Goal: Task Accomplishment & Management: Complete application form

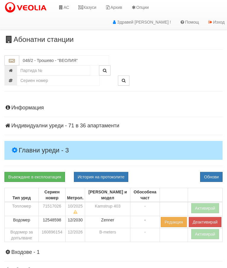
scroll to position [13, 1]
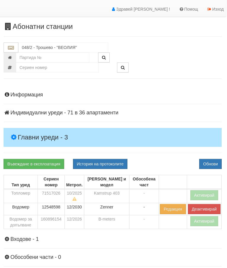
click at [198, 221] on button "Активирай" at bounding box center [204, 221] width 28 height 10
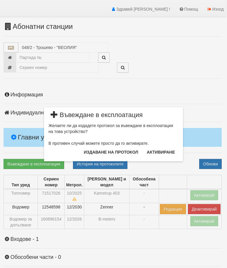
click at [123, 152] on button "Издаване на протокол" at bounding box center [110, 152] width 61 height 9
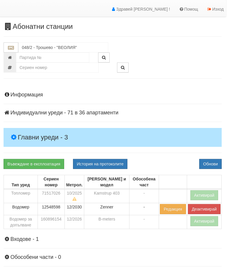
click at [164, 154] on div "Информация Параметри Брой Апартаменти: 36 Ползватели 08/2025 56 % 0 % 6" at bounding box center [113, 212] width 218 height 254
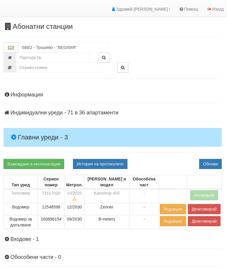
click at [201, 193] on button "Активирай" at bounding box center [204, 195] width 28 height 10
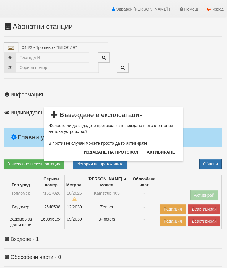
click at [110, 150] on button "Издаване на протокол" at bounding box center [110, 152] width 61 height 9
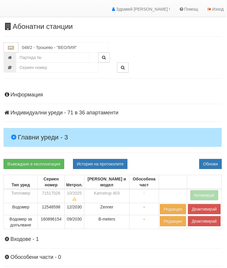
click at [168, 154] on div "Информация Параметри Брой Апартаменти: 36 Ползватели 08/2025 56 % 0 % 6" at bounding box center [113, 212] width 218 height 254
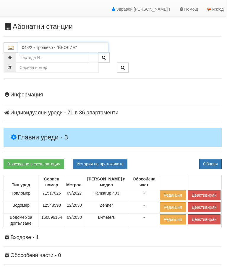
click at [51, 44] on input "048/2 - Трошево - "ВЕОЛИЯ"" at bounding box center [63, 48] width 90 height 10
type input "5"
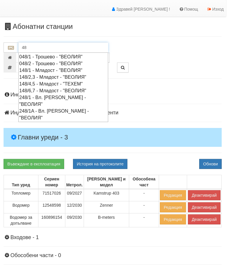
click at [55, 57] on div "048/1 - Трошево - "ВЕОЛИЯ"" at bounding box center [63, 56] width 88 height 7
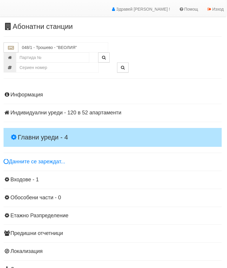
click at [46, 130] on h4 "Главни уреди - 4" at bounding box center [113, 137] width 218 height 19
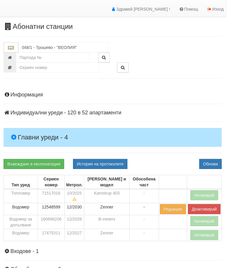
click at [200, 219] on button "Активирай" at bounding box center [204, 221] width 28 height 10
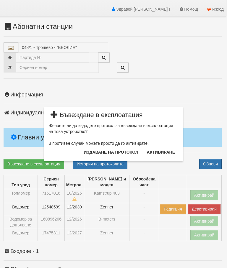
click at [119, 155] on button "Издаване на протокол" at bounding box center [110, 152] width 61 height 9
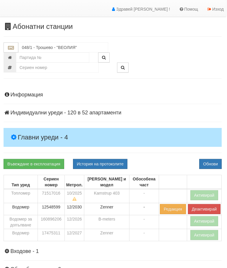
click at [201, 191] on button "Активирай" at bounding box center [204, 195] width 28 height 10
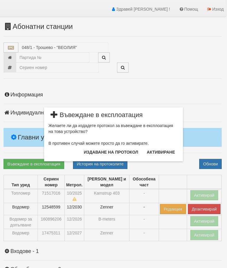
click at [107, 151] on button "Издаване на протокол" at bounding box center [110, 152] width 61 height 9
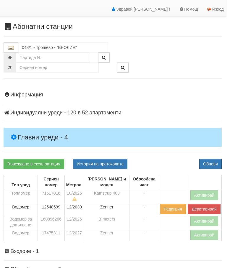
click at [167, 155] on div "Информация Параметри Брой Апартаменти: 52 Ползватели 08/2025 75 % 0 % 11" at bounding box center [113, 218] width 218 height 266
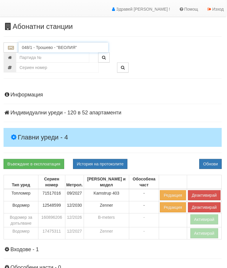
click at [51, 44] on input "048/1 - Трошево - "ВЕОЛИЯ"" at bounding box center [63, 48] width 90 height 10
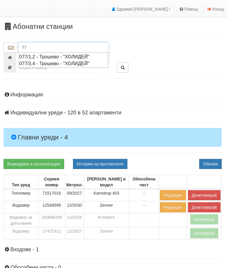
click at [63, 54] on div "077/1,2 - Трошево - "ХОЛИДЕЙ"" at bounding box center [63, 56] width 88 height 7
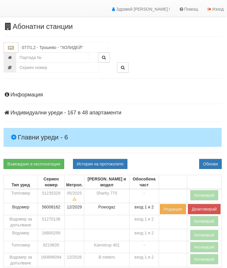
click at [48, 132] on h4 "Главни уреди - 6" at bounding box center [113, 137] width 218 height 19
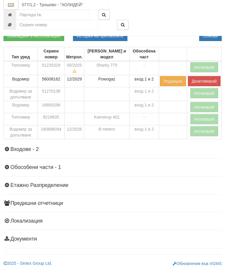
scroll to position [142, 1]
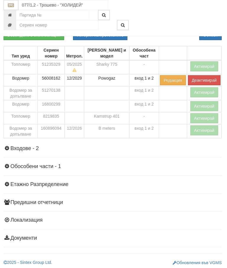
click at [197, 129] on button "Активирай" at bounding box center [204, 130] width 28 height 10
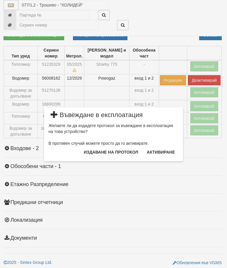
click at [116, 156] on button "Издаване на протокол" at bounding box center [110, 152] width 61 height 9
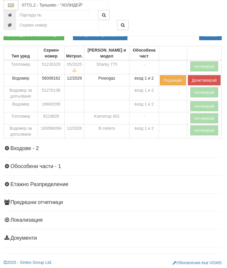
click at [166, 18] on div at bounding box center [160, 15] width 132 height 10
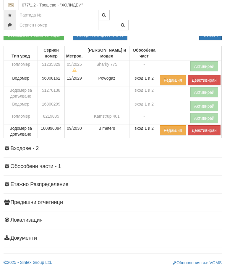
click at [200, 63] on button "Активирай" at bounding box center [204, 66] width 28 height 10
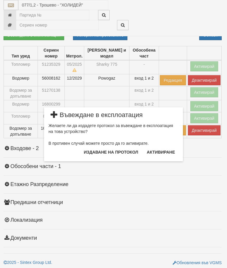
click at [116, 150] on button "Издаване на протокол" at bounding box center [110, 152] width 61 height 9
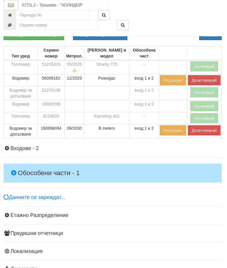
click at [148, 164] on h4 "Обособени части - 1" at bounding box center [113, 173] width 218 height 19
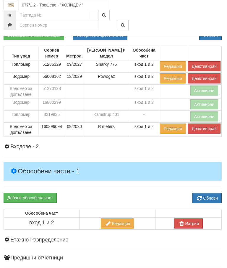
click at [169, 30] on div "077/1,2 - Трошево - "ХОЛИДЕЙ"" at bounding box center [113, 18] width 218 height 36
click at [57, 4] on input "077/1,2 - Трошево - "ХОЛИДЕЙ"" at bounding box center [63, 5] width 90 height 10
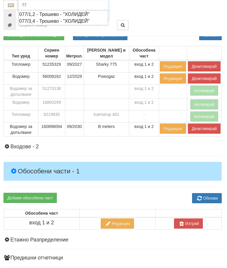
click at [62, 23] on div "077/3,4 - Трошево - "ХОЛИДЕЙ"" at bounding box center [63, 21] width 88 height 7
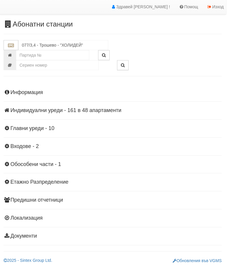
scroll to position [13, 1]
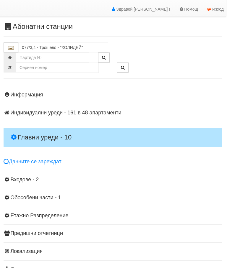
click at [42, 132] on h4 "Главни уреди - 10" at bounding box center [113, 137] width 218 height 19
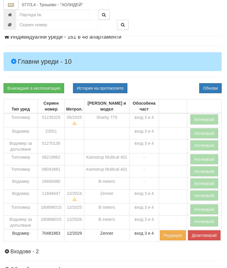
scroll to position [89, 1]
click at [198, 225] on button "Активирай" at bounding box center [204, 222] width 28 height 10
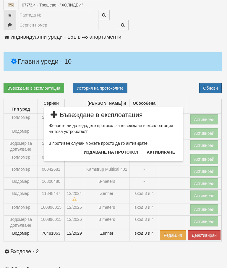
click at [110, 153] on button "Издаване на протокол" at bounding box center [110, 152] width 61 height 9
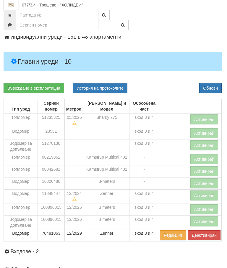
scroll to position [111, 1]
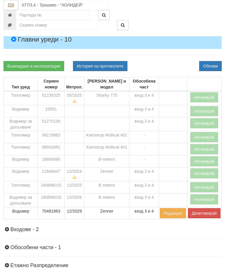
click at [173, 61] on div "Въвеждане в експлоатация История на протоколите Обнови" at bounding box center [112, 66] width 227 height 10
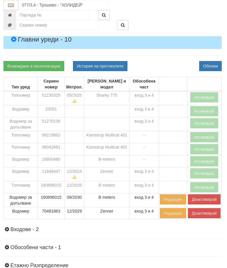
click at [201, 93] on button "Активирай" at bounding box center [204, 97] width 28 height 10
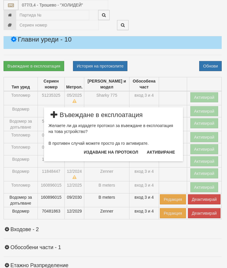
click at [115, 151] on button "Издаване на протокол" at bounding box center [110, 152] width 61 height 9
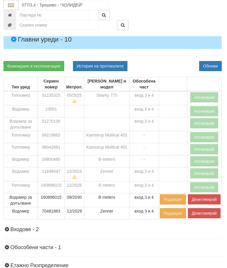
click at [172, 58] on div "Информация Параметри Брой Апартаменти: 48 Ползватели 08/2025 0 %" at bounding box center [113, 158] width 218 height 342
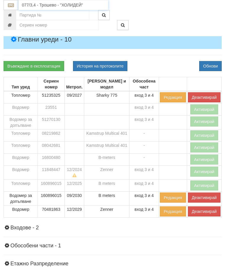
click at [63, 4] on input "077/3,4 - Трошево - "ХОЛИДЕЙ"" at bounding box center [63, 5] width 90 height 10
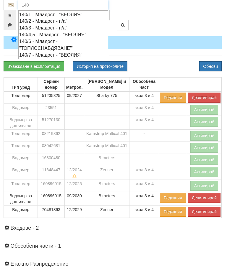
click at [51, 54] on div "140/7 - Младост - "ВЕОЛИЯ"" at bounding box center [63, 55] width 88 height 7
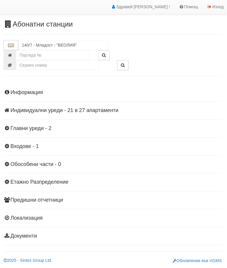
scroll to position [13, 1]
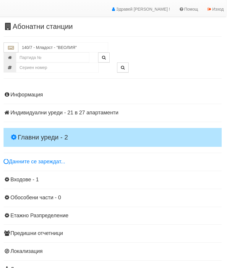
click at [35, 128] on h4 "Главни уреди - 2" at bounding box center [113, 137] width 218 height 19
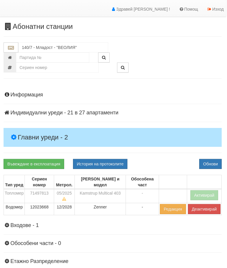
click at [200, 195] on button "Активирай" at bounding box center [204, 195] width 28 height 10
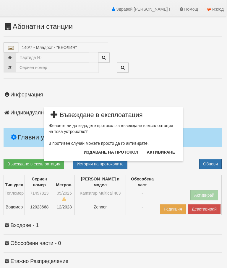
click at [117, 149] on button "Издаване на протокол" at bounding box center [110, 152] width 61 height 9
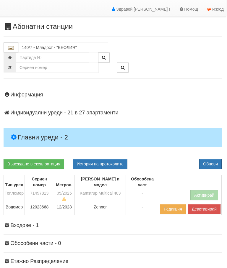
click at [159, 153] on div "Информация Параметри Брой Апартаменти: 27 Ползватели 08/2025 22 % 0 % 39" at bounding box center [113, 205] width 218 height 240
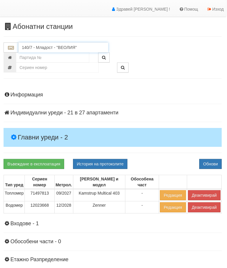
click at [54, 46] on input "140/7 - Младост - "ВЕОЛИЯ"" at bounding box center [63, 48] width 90 height 10
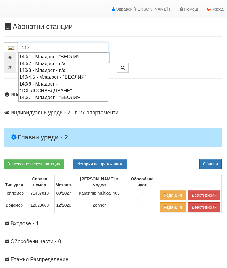
click at [64, 75] on div "140/4,5 - Младост - "ВЕОЛИЯ"" at bounding box center [63, 77] width 88 height 7
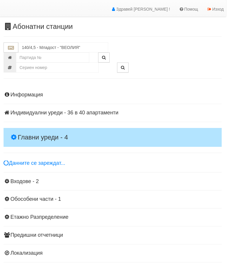
click at [38, 132] on h4 "Главни уреди - 4" at bounding box center [113, 137] width 218 height 19
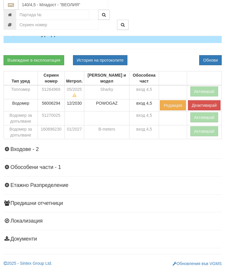
scroll to position [118, 1]
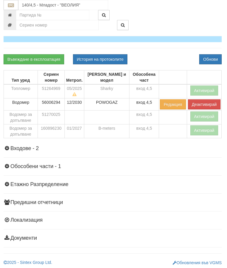
click at [200, 127] on button "Активирай" at bounding box center [204, 130] width 28 height 10
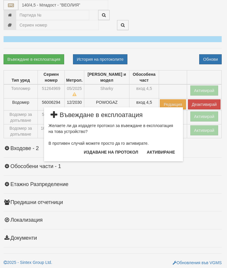
click at [120, 153] on button "Издаване на протокол" at bounding box center [110, 152] width 61 height 9
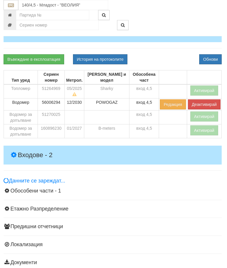
click at [165, 148] on h4 "Входове - 2" at bounding box center [113, 155] width 218 height 19
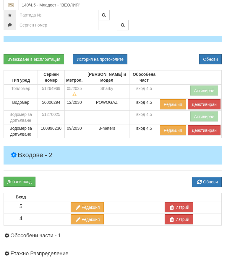
click at [203, 86] on button "Активирай" at bounding box center [204, 91] width 28 height 10
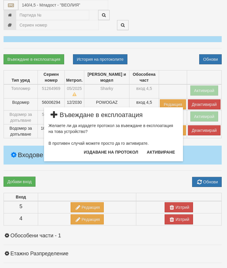
click at [110, 153] on button "Издаване на протокол" at bounding box center [110, 152] width 61 height 9
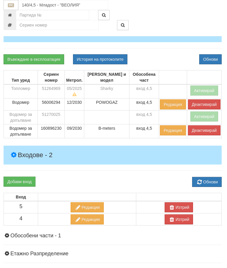
click at [143, 177] on div "Добави вход Обнови" at bounding box center [112, 182] width 227 height 10
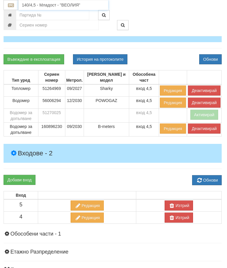
click at [58, 4] on input "140/4,5 - Младост - "ВЕОЛИЯ"" at bounding box center [63, 5] width 90 height 10
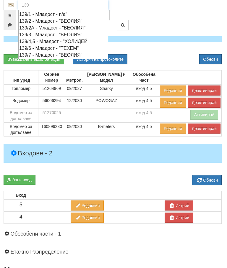
click at [60, 40] on div "139/4,5 - Младост - "ХОЛИДЕЙ"" at bounding box center [63, 41] width 88 height 7
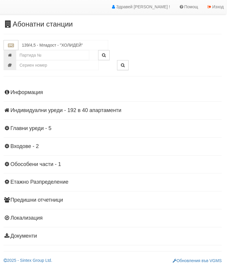
scroll to position [13, 1]
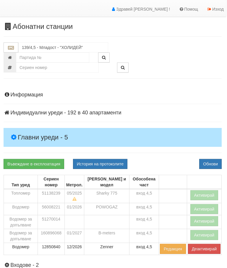
click at [46, 130] on h4 "Главни уреди - 5" at bounding box center [113, 137] width 218 height 19
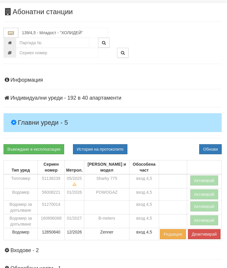
scroll to position [30, 1]
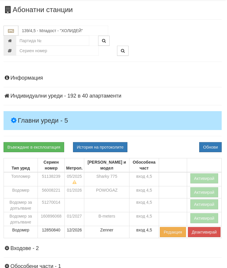
click at [201, 218] on button "Активирай" at bounding box center [204, 218] width 28 height 10
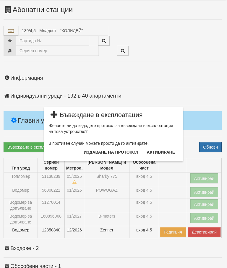
click at [115, 153] on button "Издаване на протокол" at bounding box center [110, 152] width 61 height 9
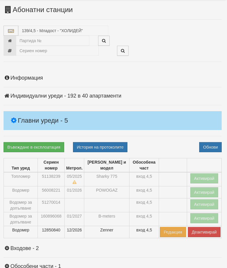
scroll to position [52, 1]
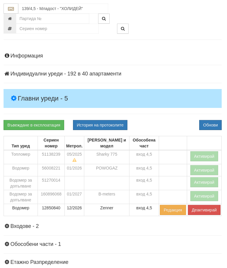
click at [164, 118] on div "Информация Параметри Брой Апартаменти: 40 Ползватели 08/2025 35 % 0 % 96" at bounding box center [113, 186] width 218 height 280
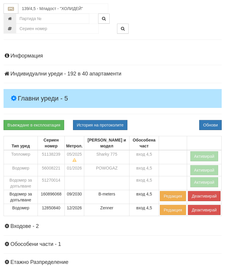
click at [200, 153] on button "Активирай" at bounding box center [204, 156] width 28 height 10
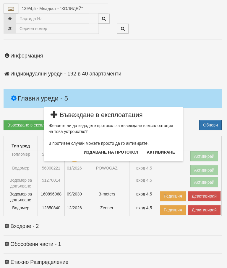
click at [118, 150] on button "Издаване на протокол" at bounding box center [110, 152] width 61 height 9
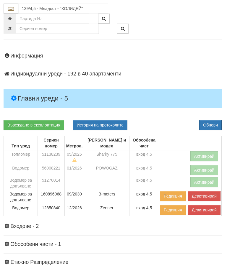
click at [170, 121] on div "Въвеждане в експлоатация История на протоколите Обнови" at bounding box center [112, 125] width 227 height 10
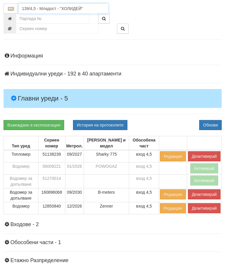
click at [58, 7] on input "139/4,5 - Младост - "ХОЛИДЕЙ"" at bounding box center [63, 9] width 90 height 10
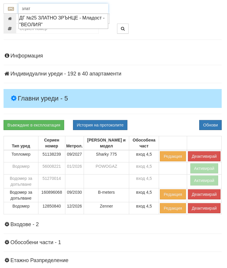
click at [65, 18] on div "ДГ №25 ЗЛАТНО ЗРЪНЦЕ - Младост - "ВЕОЛИЯ"" at bounding box center [63, 21] width 88 height 14
type input "ДГ №25 ЗЛАТНО ЗРЪНЦЕ - Младост - "ВЕОЛИЯ""
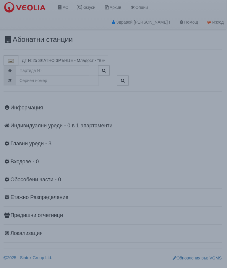
scroll to position [0, 1]
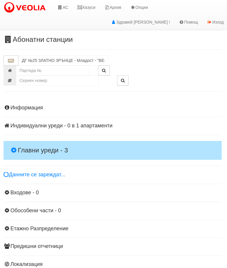
click at [48, 142] on h4 "Главни уреди - 3" at bounding box center [113, 150] width 218 height 19
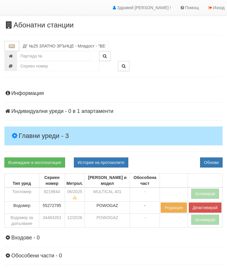
scroll to position [14, 0]
click at [196, 218] on button "Активирай" at bounding box center [205, 220] width 28 height 10
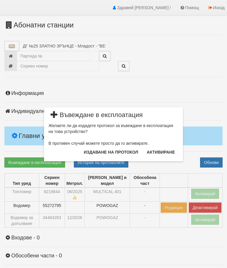
click at [106, 152] on button "Издаване на протокол" at bounding box center [110, 152] width 61 height 9
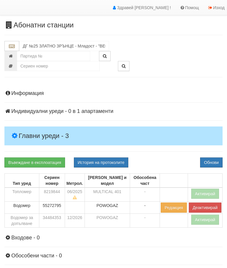
scroll to position [37, 0]
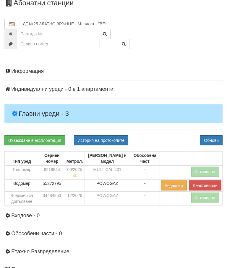
click at [173, 137] on div "Въвеждане в експлоатация История на протоколите Обнови" at bounding box center [113, 141] width 227 height 10
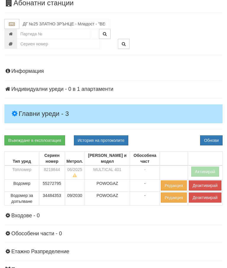
click at [203, 169] on button "Активирай" at bounding box center [205, 172] width 28 height 10
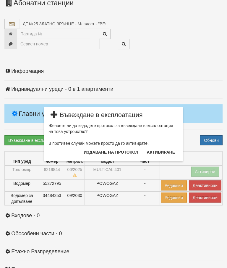
click at [122, 153] on button "Издаване на протокол" at bounding box center [110, 152] width 61 height 9
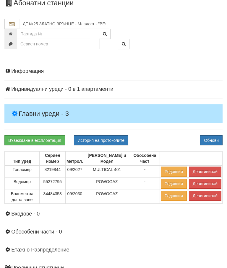
click at [156, 137] on div "Въвеждане в експлоатация История на протоколите Обнови" at bounding box center [113, 141] width 227 height 10
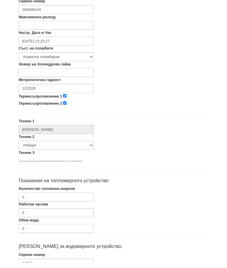
scroll to position [184, 0]
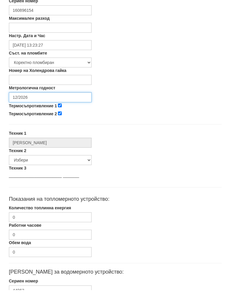
click at [52, 99] on input "12/2026" at bounding box center [50, 104] width 83 height 10
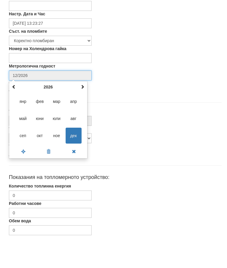
click at [80, 113] on span at bounding box center [82, 115] width 4 height 4
click at [84, 111] on th at bounding box center [82, 115] width 7 height 9
click at [81, 113] on span at bounding box center [82, 115] width 4 height 4
click at [85, 111] on th at bounding box center [82, 115] width 7 height 9
click at [28, 156] on span "сеп" at bounding box center [23, 164] width 16 height 16
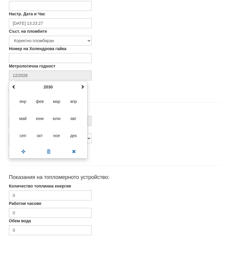
type input "09/2030"
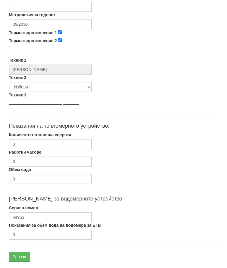
scroll to position [280, 0]
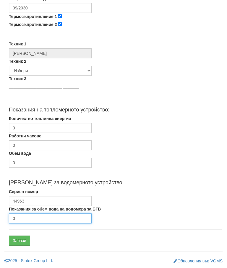
click at [48, 218] on input "0" at bounding box center [50, 219] width 83 height 10
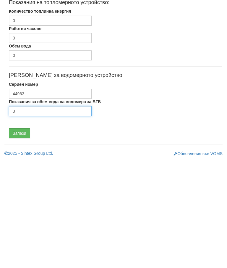
type input "3"
click at [23, 236] on input "Запази" at bounding box center [19, 241] width 21 height 10
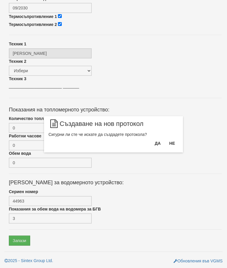
click at [153, 145] on button "Да" at bounding box center [157, 143] width 13 height 9
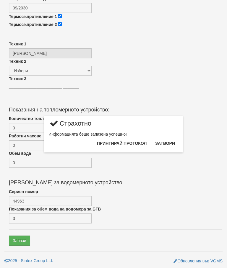
click at [166, 142] on button "Затвори" at bounding box center [164, 143] width 27 height 9
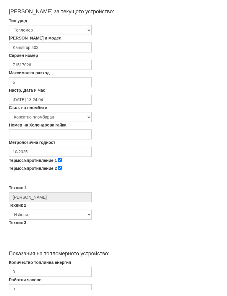
scroll to position [130, 0]
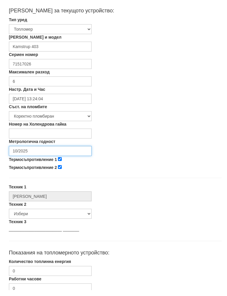
click at [48, 152] on input "10/2025" at bounding box center [50, 157] width 83 height 10
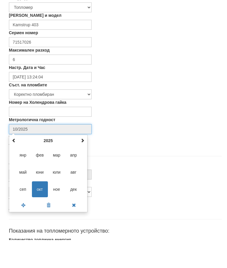
click at [84, 164] on th at bounding box center [82, 168] width 7 height 9
click at [81, 167] on span at bounding box center [82, 169] width 4 height 4
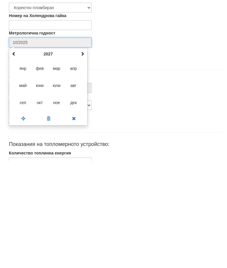
click at [27, 202] on span "сеп" at bounding box center [23, 210] width 16 height 16
type input "09/2027"
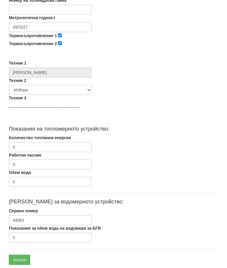
scroll to position [280, 0]
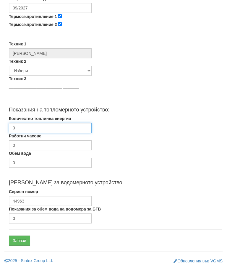
click at [55, 129] on input "0" at bounding box center [50, 128] width 83 height 10
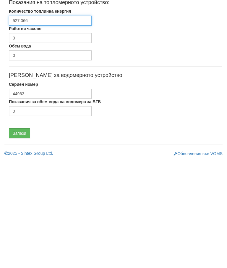
type input "527.066"
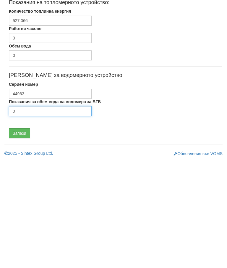
click at [52, 214] on input "0" at bounding box center [50, 219] width 83 height 10
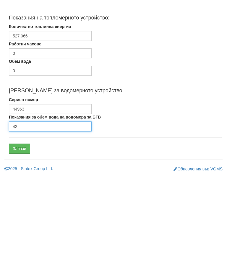
type input "4"
type input "3263"
click at [23, 236] on input "Запази" at bounding box center [19, 241] width 21 height 10
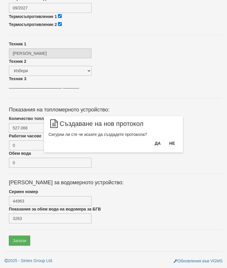
click at [152, 142] on button "Да" at bounding box center [157, 143] width 13 height 9
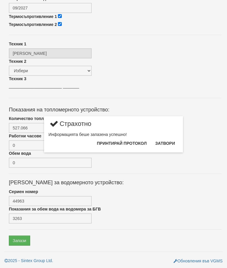
click at [164, 140] on button "Затвори" at bounding box center [164, 143] width 27 height 9
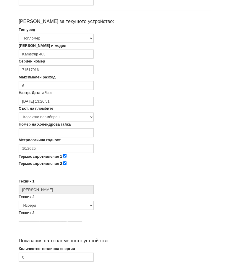
scroll to position [121, 0]
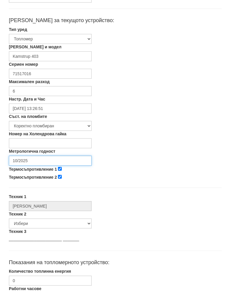
click at [53, 162] on input "10/2025" at bounding box center [50, 167] width 83 height 10
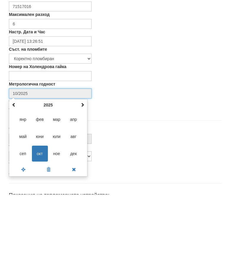
click at [79, 174] on th at bounding box center [82, 178] width 7 height 9
click at [81, 176] on span at bounding box center [82, 178] width 4 height 4
click at [24, 219] on span "сеп" at bounding box center [23, 227] width 16 height 16
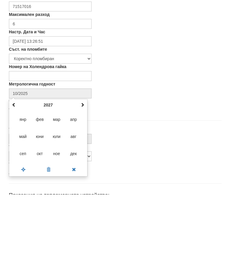
type input "09/2027"
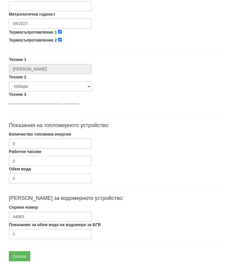
scroll to position [280, 0]
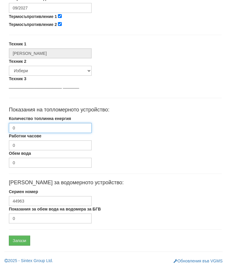
click at [53, 131] on input "0" at bounding box center [50, 128] width 83 height 10
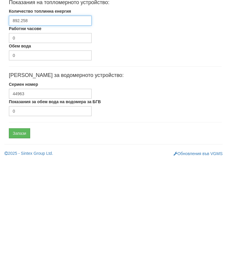
type input "892.258"
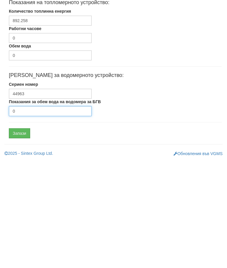
click at [46, 214] on input "0" at bounding box center [50, 219] width 83 height 10
type input "5584"
click at [26, 236] on input "Запази" at bounding box center [19, 241] width 21 height 10
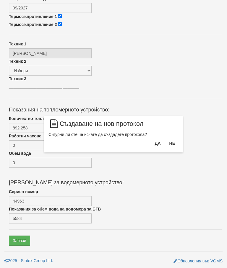
click at [154, 143] on button "Да" at bounding box center [157, 143] width 13 height 9
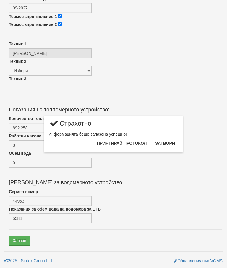
click at [167, 145] on button "Затвори" at bounding box center [164, 143] width 27 height 9
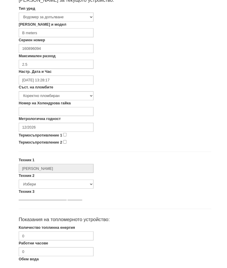
scroll to position [141, 0]
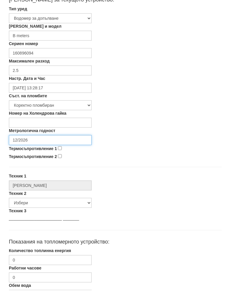
click at [53, 141] on input "12/2026" at bounding box center [50, 146] width 83 height 10
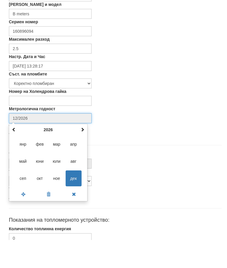
click at [83, 154] on th at bounding box center [82, 158] width 7 height 9
click at [82, 156] on span at bounding box center [82, 158] width 4 height 4
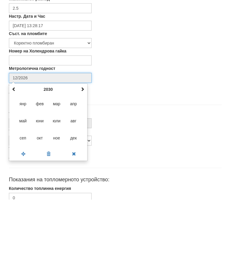
click at [25, 199] on span "сеп" at bounding box center [23, 207] width 16 height 16
type input "09/2030"
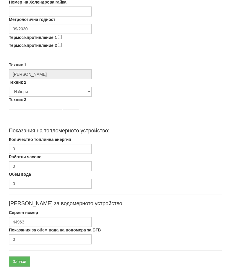
scroll to position [280, 0]
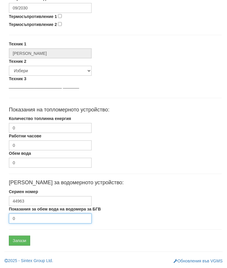
click at [30, 217] on input "0" at bounding box center [50, 219] width 83 height 10
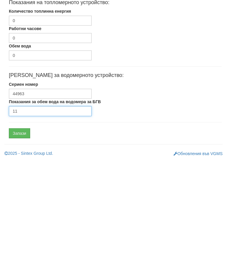
type input "11"
click at [22, 236] on input "Запази" at bounding box center [19, 241] width 21 height 10
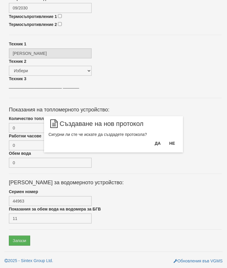
click at [154, 144] on button "Да" at bounding box center [157, 143] width 13 height 9
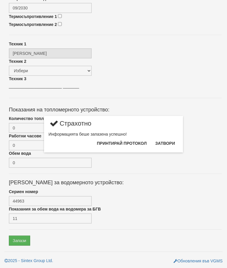
click at [166, 143] on button "Затвори" at bounding box center [164, 143] width 27 height 9
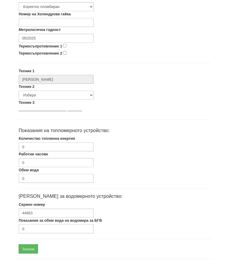
scroll to position [240, 0]
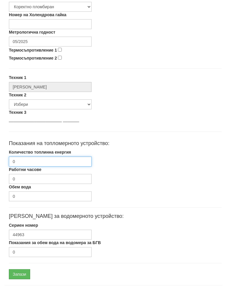
click at [58, 163] on input "0" at bounding box center [50, 168] width 83 height 10
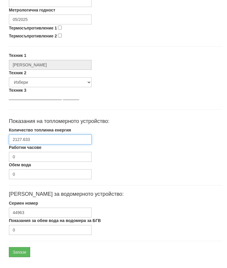
scroll to position [280, 0]
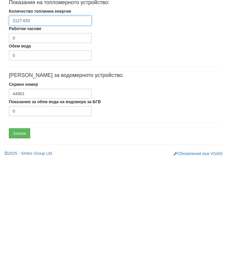
type input "2127.633"
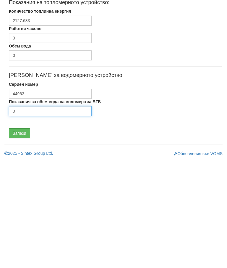
click at [48, 214] on input "0" at bounding box center [50, 219] width 83 height 10
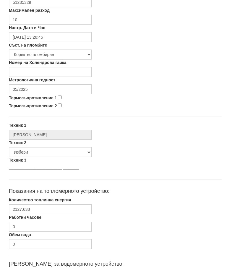
scroll to position [198, 0]
type input "6231"
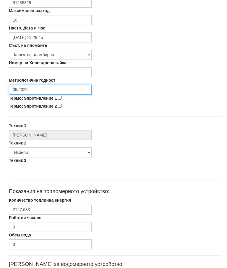
click at [52, 91] on input "05/2025" at bounding box center [50, 90] width 83 height 10
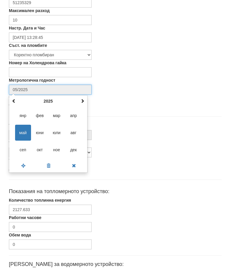
click at [86, 101] on div "[DATE] пн вт ср чт пт сб нд 28 29 30 1 2 3 4 5 6 7 8 9 10 11 12 13 14 15 16 17 …" at bounding box center [48, 134] width 79 height 78
click at [86, 101] on th at bounding box center [82, 101] width 7 height 9
click at [83, 101] on span at bounding box center [82, 101] width 4 height 4
click at [26, 148] on span "сеп" at bounding box center [23, 150] width 16 height 16
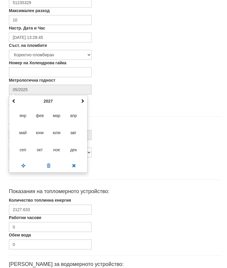
type input "09/2027"
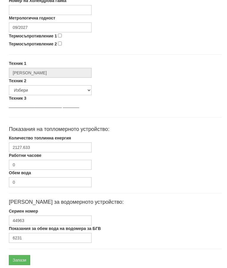
scroll to position [258, 0]
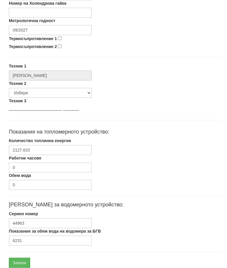
click at [26, 260] on input "Запази" at bounding box center [19, 263] width 21 height 10
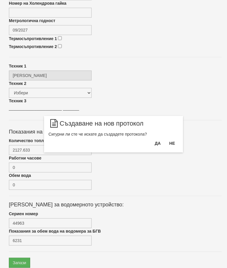
click at [151, 141] on button "Да" at bounding box center [157, 143] width 13 height 9
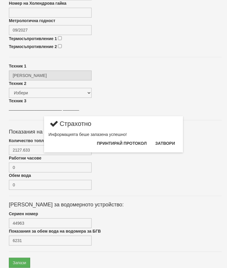
click at [164, 143] on button "Затвори" at bounding box center [164, 143] width 27 height 9
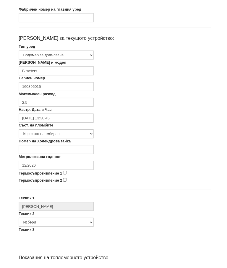
scroll to position [100, 0]
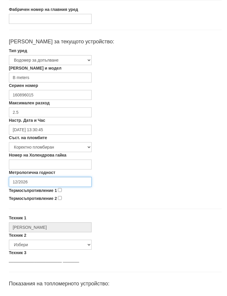
click at [53, 183] on input "12/2026" at bounding box center [50, 188] width 83 height 10
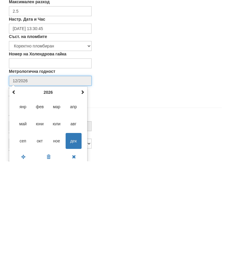
click at [82, 197] on span at bounding box center [82, 199] width 4 height 4
click at [81, 197] on span at bounding box center [82, 199] width 4 height 4
click at [79, 195] on th at bounding box center [82, 199] width 7 height 9
click at [25, 240] on span "сеп" at bounding box center [23, 248] width 16 height 16
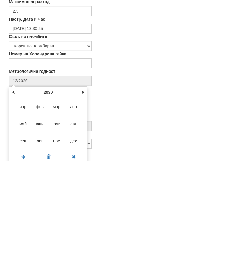
type input "09/2030"
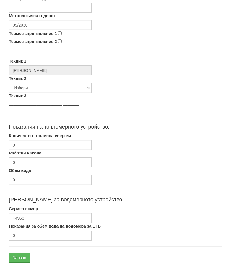
scroll to position [280, 0]
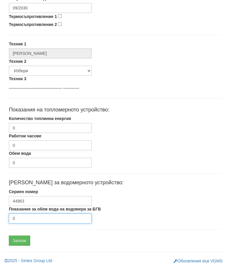
click at [43, 218] on input "0" at bounding box center [50, 219] width 83 height 10
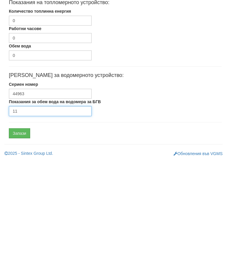
type input "11"
click at [23, 236] on input "Запази" at bounding box center [19, 241] width 21 height 10
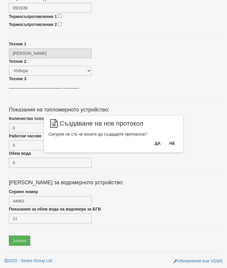
click at [154, 141] on button "Да" at bounding box center [157, 143] width 13 height 9
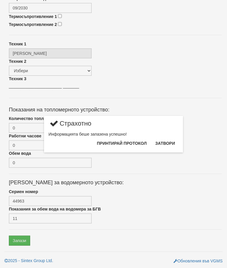
click at [163, 140] on button "Затвори" at bounding box center [164, 143] width 27 height 9
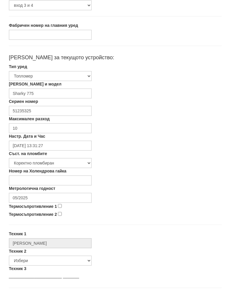
scroll to position [89, 0]
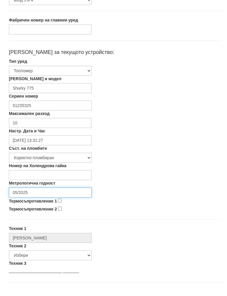
click at [50, 194] on input "05/2025" at bounding box center [50, 199] width 83 height 10
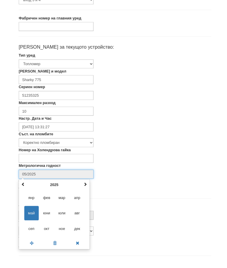
scroll to position [99, 0]
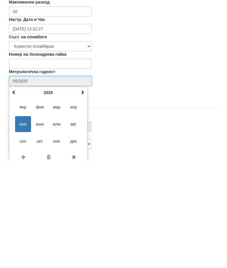
click at [83, 198] on span at bounding box center [82, 200] width 4 height 4
click at [86, 194] on div "май 2026 пн вт ср чт пт сб нд 27 28 29 30 1 2 3 4 5 6 7 8 9 10 11 12 13 14 15 1…" at bounding box center [48, 233] width 79 height 78
click at [87, 194] on div "май 2026 пн вт ср чт пт сб нд 27 28 29 30 1 2 3 4 5 6 7 8 9 10 11 12 13 14 15 1…" at bounding box center [48, 233] width 79 height 78
click at [85, 196] on th at bounding box center [82, 200] width 7 height 9
click at [26, 241] on span "сеп" at bounding box center [23, 249] width 16 height 16
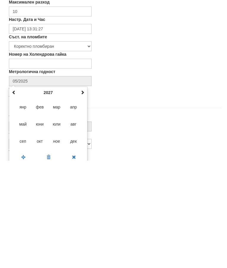
type input "09/2027"
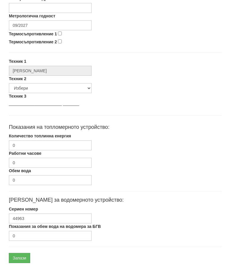
scroll to position [280, 0]
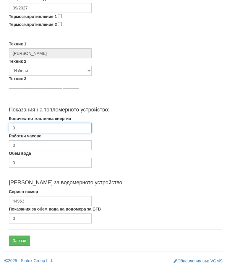
click at [64, 128] on input "0" at bounding box center [50, 128] width 83 height 10
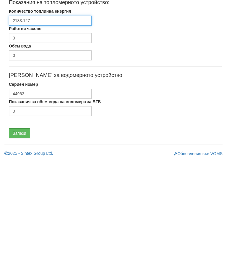
type input "2183.127"
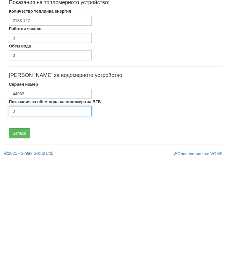
click at [39, 214] on input "0" at bounding box center [50, 219] width 83 height 10
click at [43, 214] on input "0" at bounding box center [50, 219] width 83 height 10
type input "565"
click at [23, 236] on input "Запази" at bounding box center [19, 241] width 21 height 10
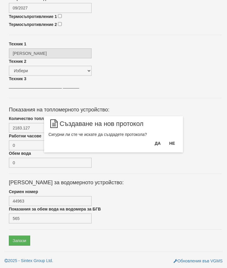
click at [156, 143] on button "Да" at bounding box center [157, 143] width 13 height 9
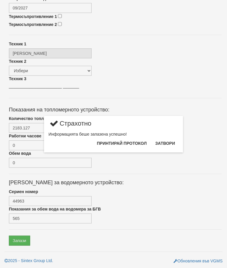
click at [167, 143] on button "Затвори" at bounding box center [164, 143] width 27 height 9
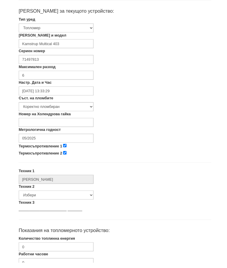
scroll to position [132, 0]
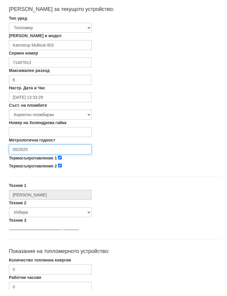
click at [47, 151] on input "05/2025" at bounding box center [50, 156] width 83 height 10
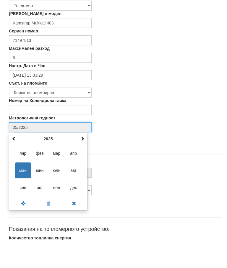
click at [79, 163] on th "2025" at bounding box center [47, 167] width 61 height 9
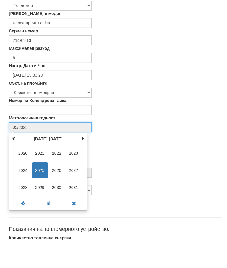
scroll to position [132, 1]
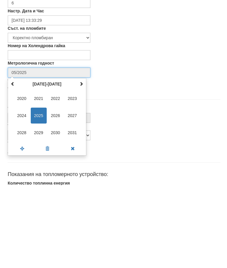
click at [80, 165] on span at bounding box center [81, 167] width 4 height 4
click at [78, 163] on th at bounding box center [81, 167] width 7 height 9
click at [17, 163] on th "[DATE]-[DATE]" at bounding box center [46, 167] width 61 height 9
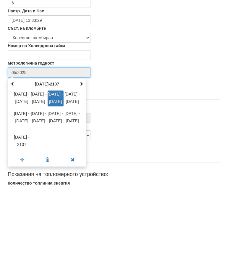
click at [61, 174] on span "[DATE] - [DATE]" at bounding box center [56, 182] width 16 height 16
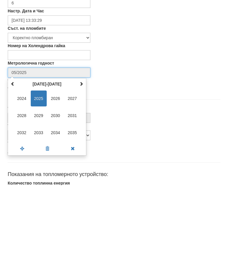
click at [59, 191] on span "2030" at bounding box center [56, 199] width 16 height 16
click at [23, 208] on span "сеп" at bounding box center [22, 216] width 16 height 16
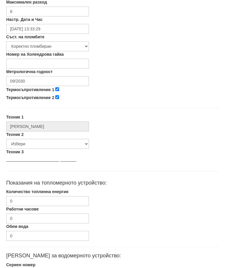
scroll to position [203, 2]
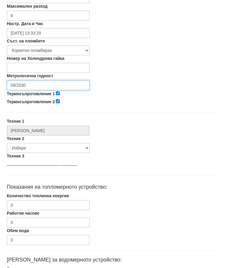
click at [52, 86] on input "09/2030" at bounding box center [48, 85] width 83 height 10
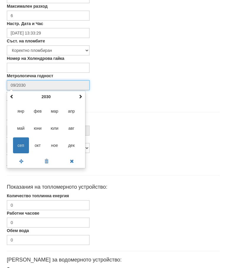
click at [14, 92] on th at bounding box center [11, 96] width 7 height 9
click at [14, 94] on th at bounding box center [11, 96] width 7 height 9
click at [13, 96] on span at bounding box center [12, 96] width 4 height 4
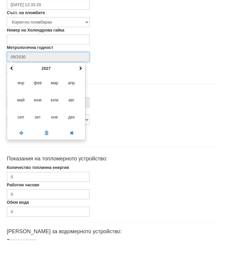
click at [20, 138] on span "сеп" at bounding box center [21, 146] width 16 height 16
type input "09/2027"
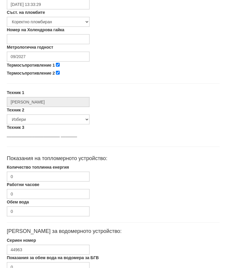
scroll to position [233, 2]
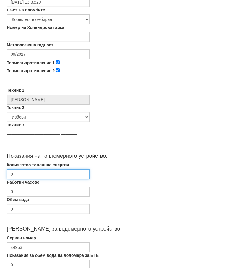
click at [58, 175] on input "0" at bounding box center [48, 175] width 83 height 10
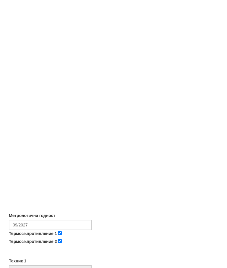
scroll to position [280, 0]
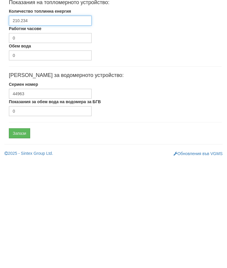
type input "210.234"
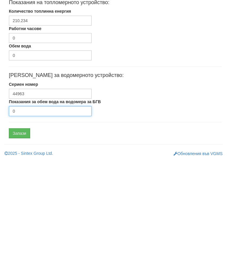
click at [42, 214] on input "0" at bounding box center [50, 219] width 83 height 10
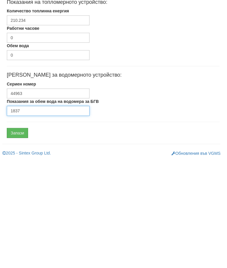
scroll to position [280, 2]
type input "1837"
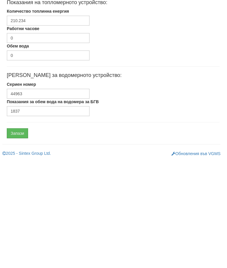
click at [21, 236] on input "Запази" at bounding box center [17, 241] width 21 height 10
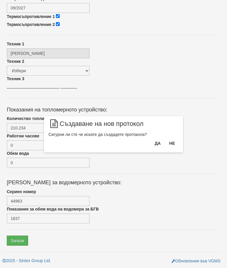
click at [156, 144] on button "Да" at bounding box center [157, 143] width 13 height 9
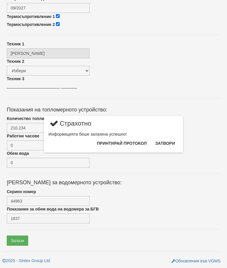
click at [167, 142] on button "Затвори" at bounding box center [164, 143] width 27 height 9
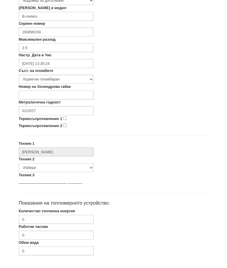
scroll to position [161, 0]
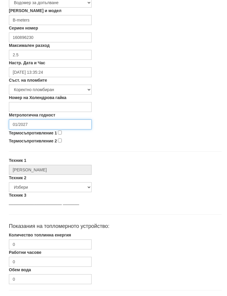
click at [53, 126] on input "01/2027" at bounding box center [50, 127] width 83 height 10
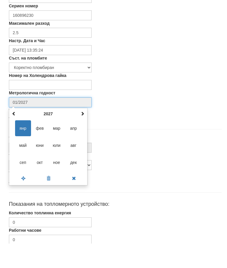
click at [85, 134] on th at bounding box center [82, 138] width 7 height 9
click at [87, 133] on div "януари 2029 пн вт ср чт пт сб нд 1 2 3 4 5 6 7 8 9 10 11 12 13 14 15 16 17 18 1…" at bounding box center [48, 172] width 79 height 78
click at [83, 136] on span at bounding box center [82, 138] width 4 height 4
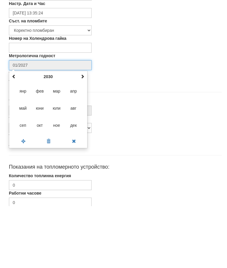
click at [27, 180] on span "сеп" at bounding box center [23, 188] width 16 height 16
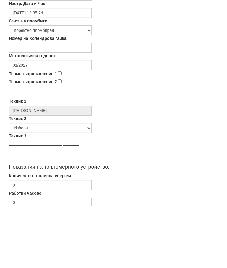
type input "09/2030"
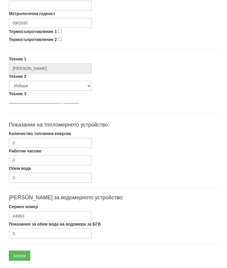
scroll to position [280, 0]
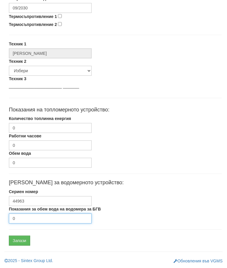
click at [33, 218] on input "0" at bounding box center [50, 219] width 83 height 10
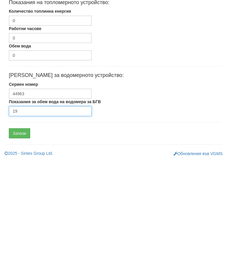
type input "19"
click at [21, 236] on input "Запази" at bounding box center [19, 241] width 21 height 10
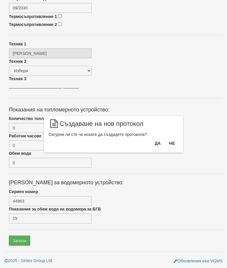
click at [156, 141] on button "Да" at bounding box center [157, 143] width 13 height 9
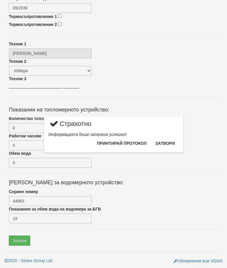
click at [167, 141] on button "Затвори" at bounding box center [164, 143] width 27 height 9
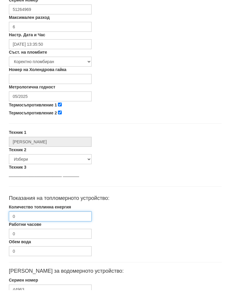
click at [47, 218] on input "0" at bounding box center [50, 223] width 83 height 10
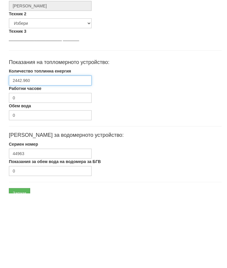
scroll to position [280, 0]
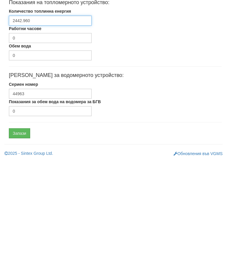
type input "2442.960"
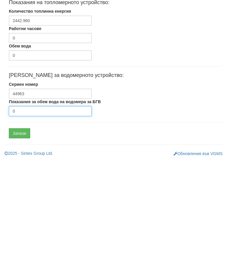
click at [44, 214] on input "0" at bounding box center [50, 219] width 83 height 10
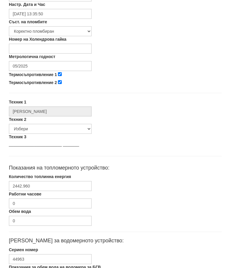
scroll to position [217, 0]
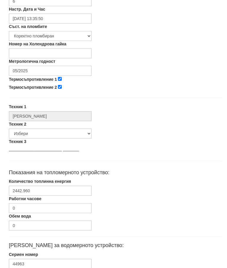
type input "6899"
click at [47, 69] on input "05/2025" at bounding box center [50, 71] width 83 height 10
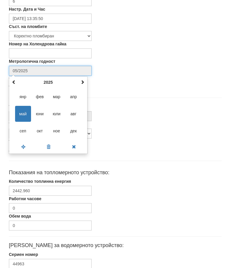
click at [86, 82] on th at bounding box center [82, 82] width 7 height 9
click at [87, 83] on div "май 2026 пн вт ср чт пт сб нд 27 28 29 30 1 2 3 4 5 6 7 8 9 10 11 12 13 14 15 1…" at bounding box center [48, 115] width 79 height 78
click at [83, 83] on span at bounding box center [82, 82] width 4 height 4
click at [23, 129] on span "сеп" at bounding box center [23, 131] width 16 height 16
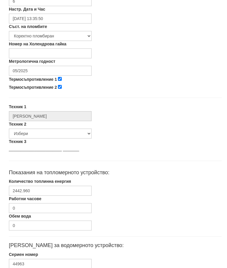
type input "09/2027"
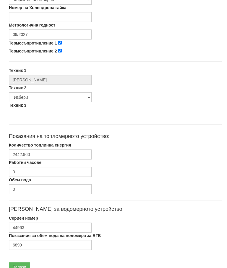
scroll to position [258, 0]
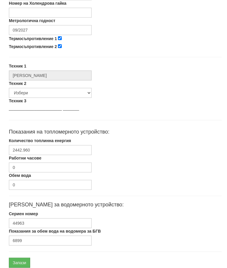
click at [20, 266] on input "Запази" at bounding box center [19, 263] width 21 height 10
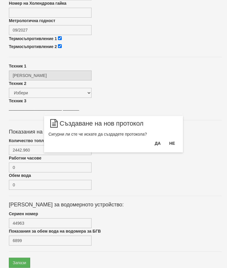
click at [152, 143] on button "Да" at bounding box center [157, 143] width 13 height 9
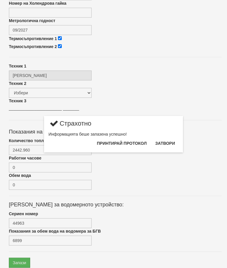
click at [165, 146] on button "Затвори" at bounding box center [164, 143] width 27 height 9
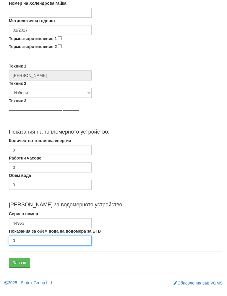
click at [41, 242] on input "0" at bounding box center [50, 247] width 83 height 10
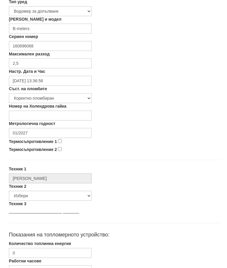
scroll to position [154, 0]
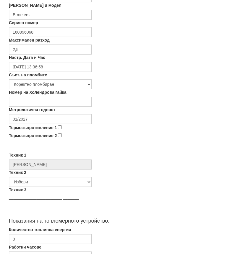
type input "10"
click at [51, 128] on input "01/2027" at bounding box center [50, 133] width 83 height 10
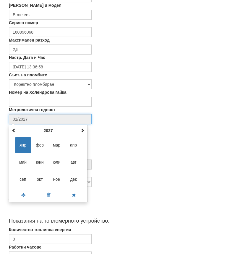
click at [81, 143] on span at bounding box center [82, 145] width 4 height 4
click at [84, 143] on span at bounding box center [82, 145] width 4 height 4
click at [80, 141] on th at bounding box center [82, 145] width 7 height 9
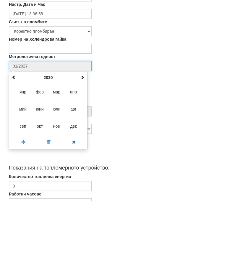
click at [24, 186] on span "сеп" at bounding box center [23, 194] width 16 height 16
type input "09/2030"
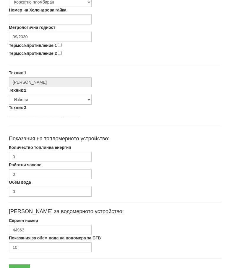
scroll to position [258, 0]
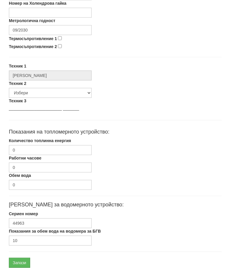
click at [22, 258] on input "Запази" at bounding box center [19, 263] width 21 height 10
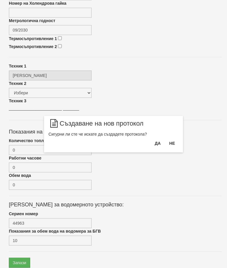
click at [151, 145] on button "Да" at bounding box center [157, 143] width 13 height 9
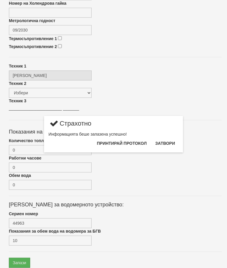
click at [167, 145] on button "Затвори" at bounding box center [164, 143] width 27 height 9
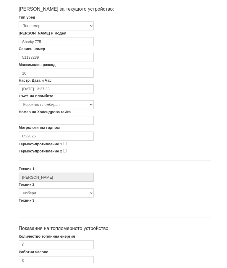
scroll to position [133, 0]
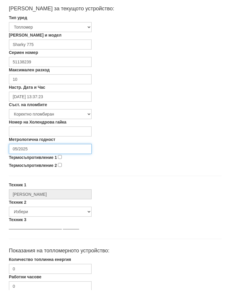
click at [50, 151] on input "05/2025" at bounding box center [50, 155] width 83 height 10
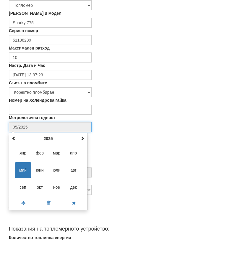
click at [81, 164] on span at bounding box center [82, 166] width 4 height 4
click at [85, 162] on th at bounding box center [82, 166] width 7 height 9
click at [83, 164] on span at bounding box center [82, 166] width 4 height 4
click at [82, 164] on span at bounding box center [82, 166] width 4 height 4
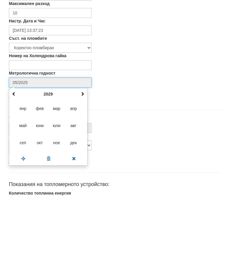
click at [82, 162] on th at bounding box center [82, 166] width 7 height 9
click at [87, 161] on div "май 2030 пн вт ср чт пт сб нд 29 30 1 2 3 4 5 6 7 8 9 10 11 12 13 14 15 16 17 1…" at bounding box center [48, 200] width 79 height 78
click at [82, 164] on span at bounding box center [82, 166] width 4 height 4
click at [83, 164] on span at bounding box center [82, 166] width 4 height 4
click at [12, 164] on span at bounding box center [14, 166] width 4 height 4
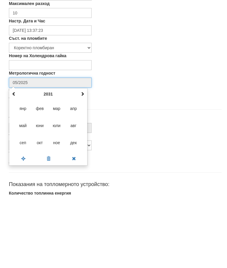
click at [16, 162] on th at bounding box center [13, 166] width 7 height 9
click at [16, 164] on span at bounding box center [14, 166] width 4 height 4
click at [9, 161] on div "май 2029 пн вт ср чт пт сб нд 30 1 2 3 4 5 6 7 8 9 10 11 12 13 14 15 16 17 18 1…" at bounding box center [48, 200] width 79 height 78
click at [8, 168] on div "Термосъпротивление 2" at bounding box center [114, 172] width 221 height 8
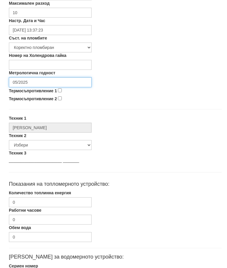
click at [75, 81] on input "05/2025" at bounding box center [50, 83] width 83 height 10
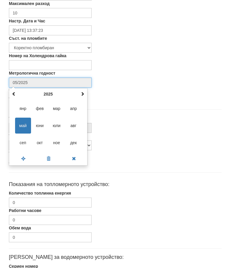
click at [83, 94] on span at bounding box center [82, 94] width 4 height 4
click at [82, 94] on span at bounding box center [82, 94] width 4 height 4
click at [83, 95] on span at bounding box center [82, 94] width 4 height 4
click at [85, 94] on th at bounding box center [82, 94] width 7 height 9
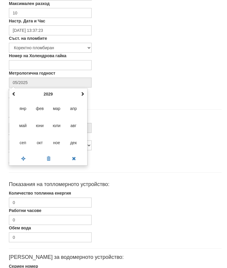
click at [147, 98] on div "Термосъпротивление 2" at bounding box center [114, 100] width 221 height 8
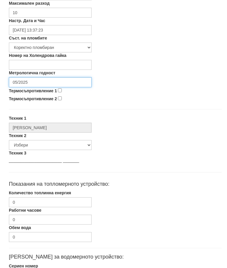
click at [64, 81] on input "05/2025" at bounding box center [50, 83] width 83 height 10
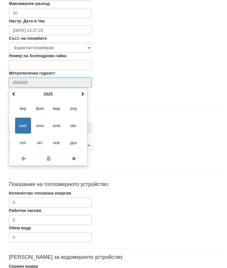
click at [84, 93] on span at bounding box center [82, 94] width 4 height 4
click at [82, 94] on span at bounding box center [82, 94] width 4 height 4
click at [23, 144] on span "сеп" at bounding box center [23, 143] width 16 height 16
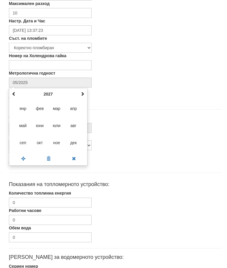
type input "09/2027"
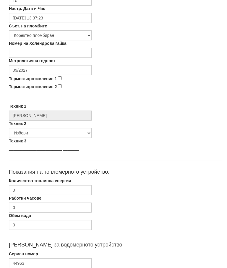
scroll to position [222, 0]
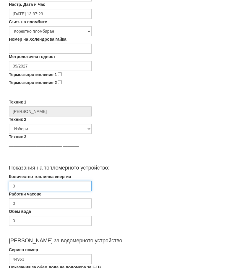
click at [64, 187] on input "0" at bounding box center [50, 186] width 83 height 10
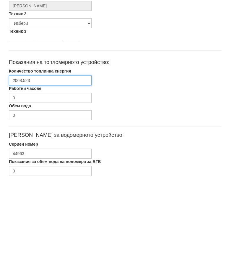
scroll to position [238, 0]
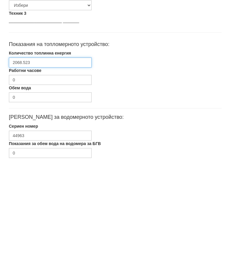
type input "2068.523"
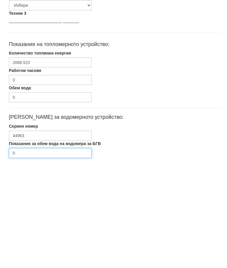
click at [39, 256] on input "0" at bounding box center [50, 261] width 83 height 10
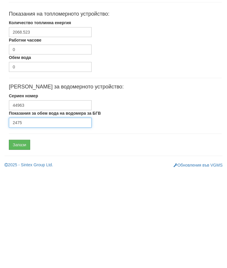
type input "2475"
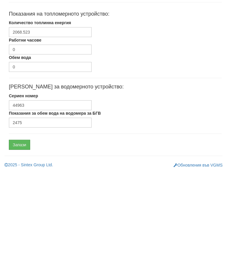
click at [20, 236] on input "Запази" at bounding box center [19, 241] width 21 height 10
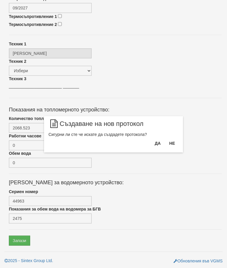
click at [155, 143] on button "Да" at bounding box center [157, 143] width 13 height 9
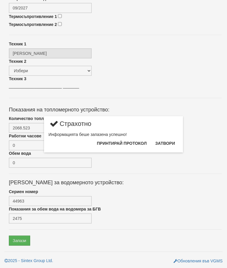
click at [166, 143] on button "Затвори" at bounding box center [164, 143] width 27 height 9
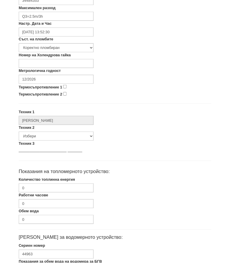
scroll to position [195, 0]
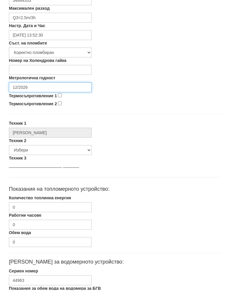
click at [54, 88] on input "12/2026" at bounding box center [50, 93] width 83 height 10
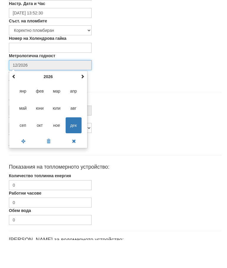
click at [87, 99] on div "[DATE] пн вт ср чт пт сб нд 30 1 2 3 4 5 6 7 8 9 10 11 12 13 14 15 16 17 18 19 …" at bounding box center [48, 138] width 79 height 78
click at [85, 100] on th at bounding box center [82, 104] width 7 height 9
click at [84, 102] on span at bounding box center [82, 104] width 4 height 4
click at [83, 102] on span at bounding box center [82, 104] width 4 height 4
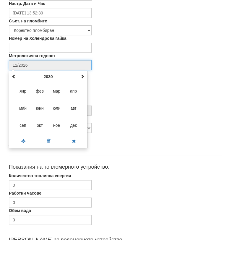
click at [23, 146] on span "сеп" at bounding box center [23, 154] width 16 height 16
type input "09/2030"
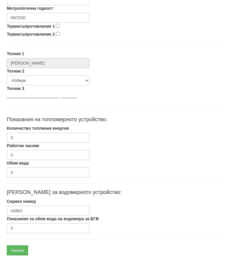
scroll to position [258, 2]
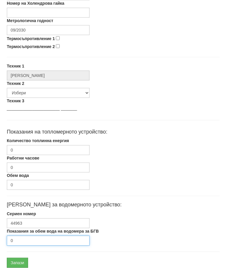
click at [43, 240] on input "0" at bounding box center [48, 241] width 83 height 10
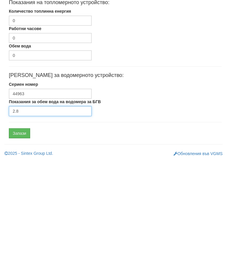
type input "2.8"
click at [24, 236] on input "Запази" at bounding box center [19, 241] width 21 height 10
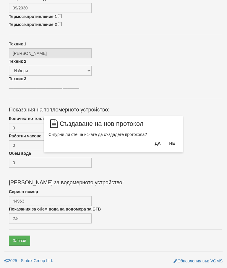
click at [156, 142] on button "Да" at bounding box center [157, 143] width 13 height 9
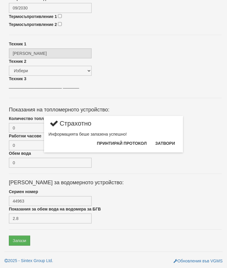
click at [172, 142] on button "Затвори" at bounding box center [164, 143] width 27 height 9
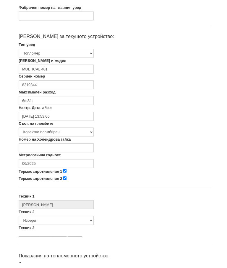
scroll to position [110, 0]
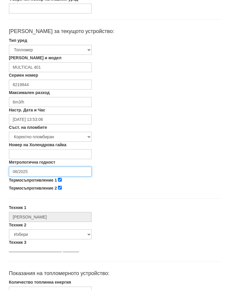
click at [54, 173] on input "06/2025" at bounding box center [50, 178] width 83 height 10
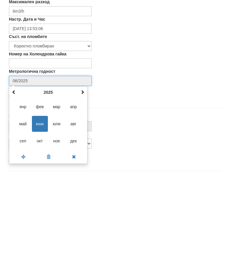
click at [86, 183] on div "[DATE] пн вт ср чт пт сб нд 26 27 28 29 30 31 1 2 3 4 5 6 7 8 9 10 11 12 13 14 …" at bounding box center [48, 222] width 79 height 78
click at [81, 187] on span at bounding box center [82, 189] width 4 height 4
click at [82, 187] on span at bounding box center [82, 189] width 4 height 4
click at [25, 230] on span "сеп" at bounding box center [23, 238] width 16 height 16
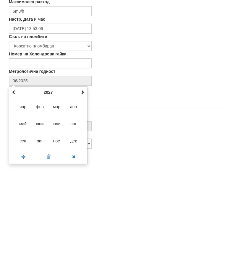
type input "09/2027"
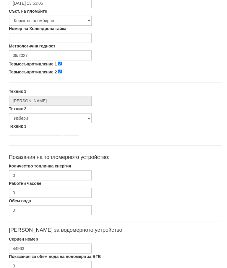
scroll to position [258, 0]
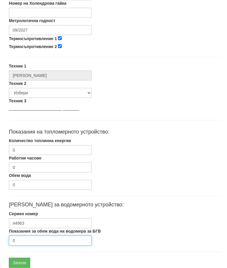
click at [35, 242] on input "0" at bounding box center [50, 241] width 83 height 10
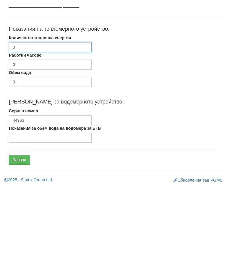
click at [57, 123] on input "0" at bounding box center [50, 128] width 83 height 10
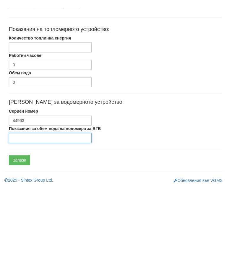
click at [43, 214] on input "Показания за обем вода на водомера за БГВ" at bounding box center [50, 219] width 83 height 10
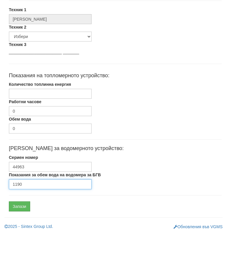
type input "1190"
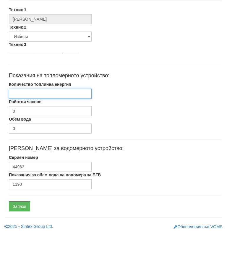
click at [66, 123] on input "Количество топлинна енергия" at bounding box center [50, 128] width 83 height 10
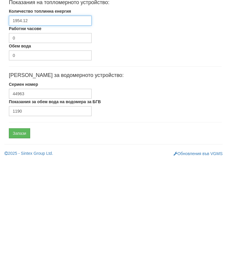
type input "1954.12"
click at [19, 236] on input "Запази" at bounding box center [19, 241] width 21 height 10
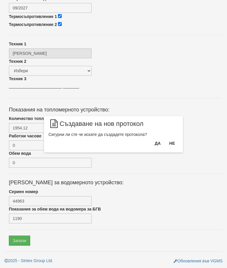
click at [155, 146] on button "Да" at bounding box center [157, 143] width 13 height 9
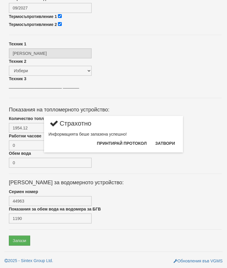
click at [164, 148] on button "Затвори" at bounding box center [164, 143] width 27 height 9
